Goal: Task Accomplishment & Management: Use online tool/utility

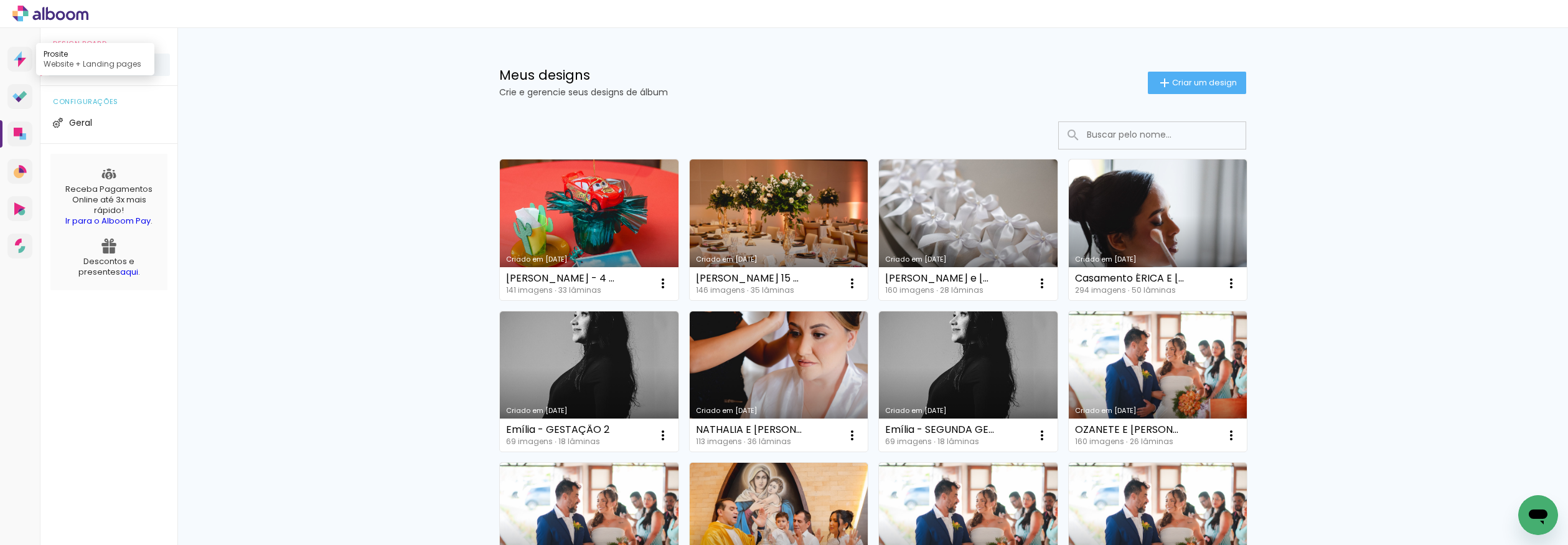
click at [25, 57] on icon at bounding box center [20, 59] width 12 height 16
